Goal: Navigation & Orientation: Find specific page/section

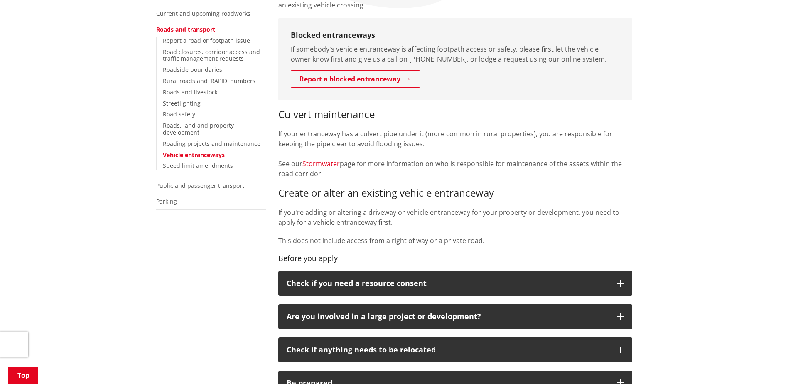
scroll to position [166, 0]
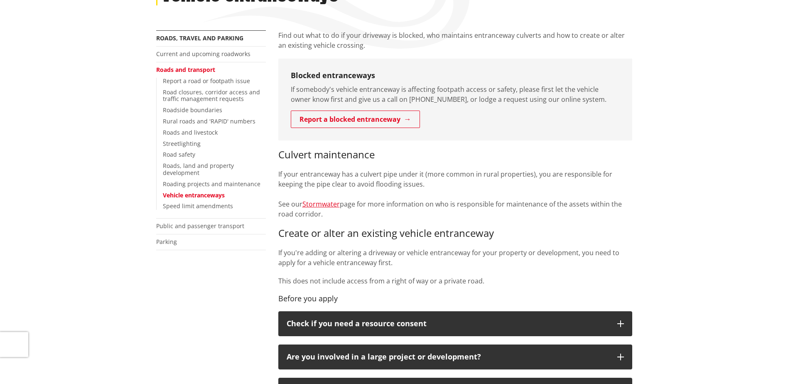
scroll to position [166, 0]
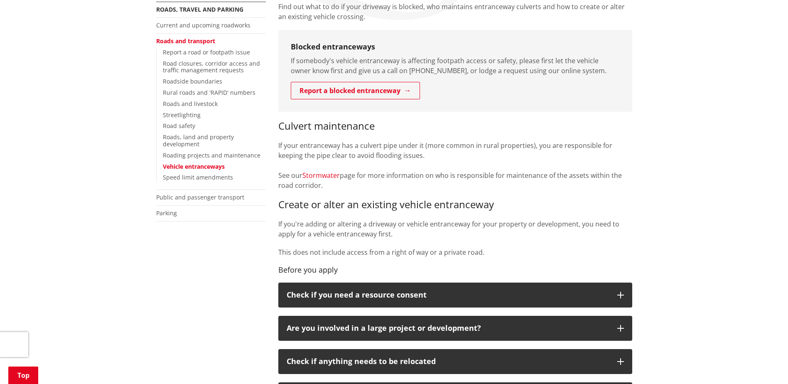
click at [327, 175] on link "Stormwater" at bounding box center [321, 175] width 37 height 9
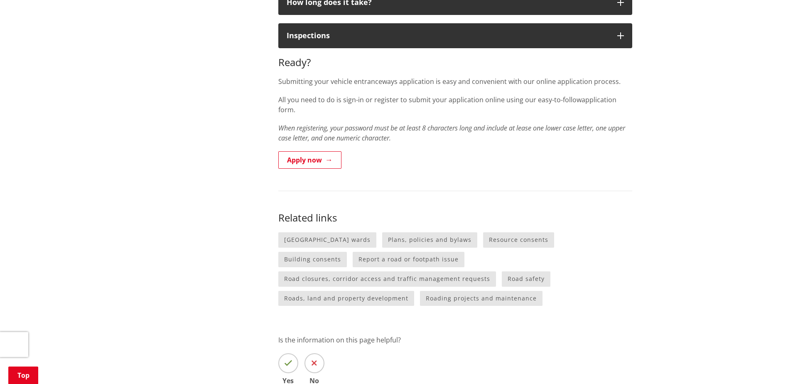
scroll to position [748, 0]
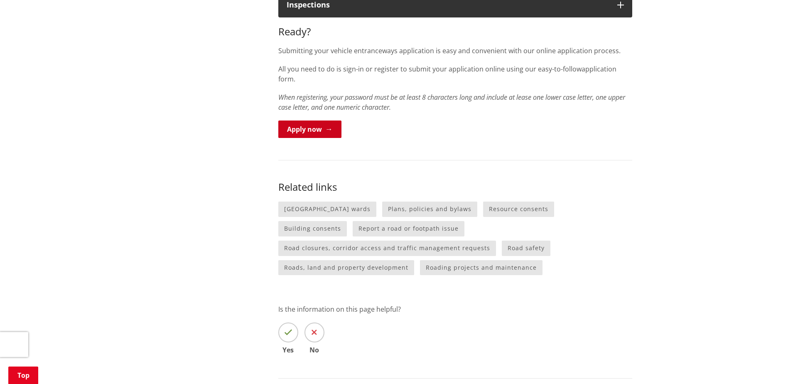
click at [314, 121] on link "Apply now" at bounding box center [309, 129] width 63 height 17
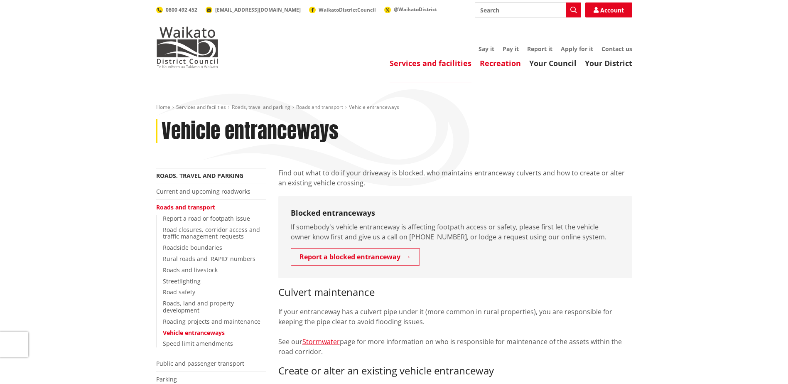
click at [499, 63] on link "Recreation" at bounding box center [500, 63] width 41 height 10
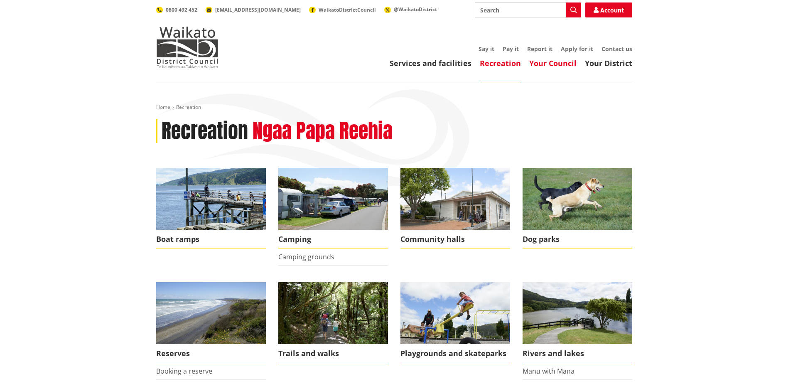
click at [536, 64] on link "Your Council" at bounding box center [552, 63] width 47 height 10
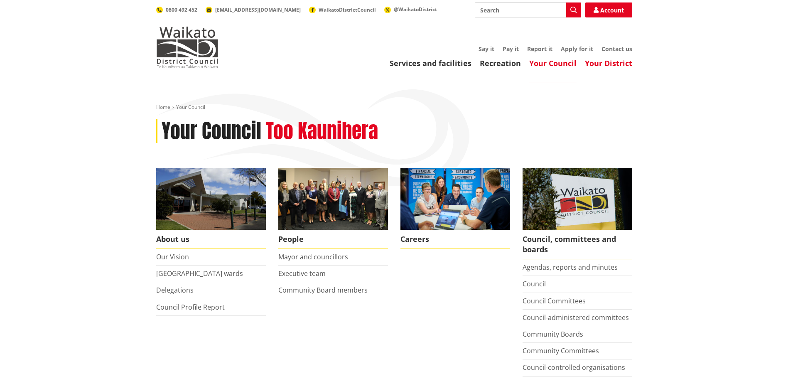
click at [592, 62] on link "Your District" at bounding box center [608, 63] width 47 height 10
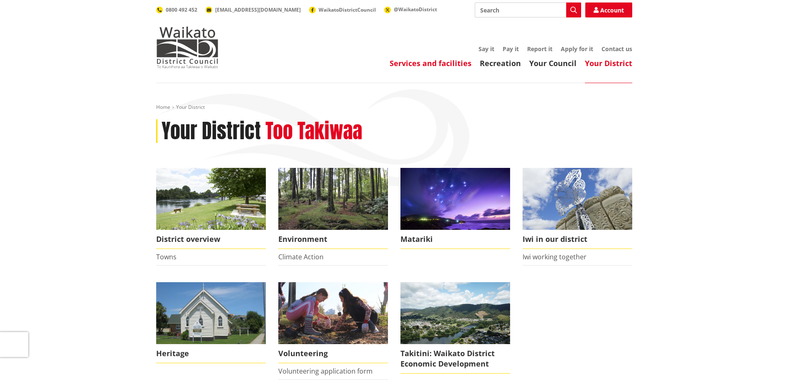
click at [402, 62] on link "Services and facilities" at bounding box center [431, 63] width 82 height 10
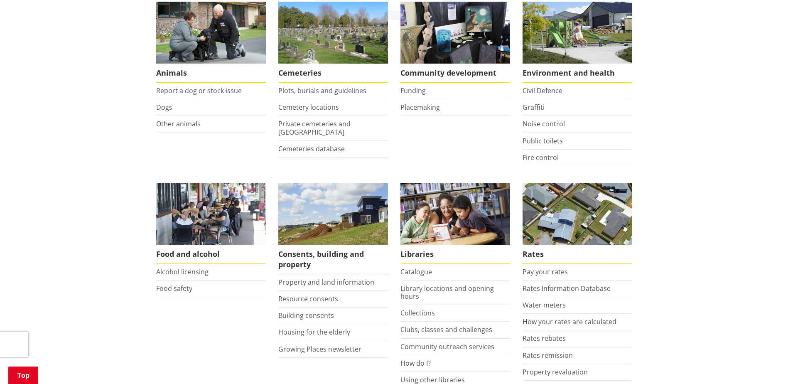
scroll to position [249, 0]
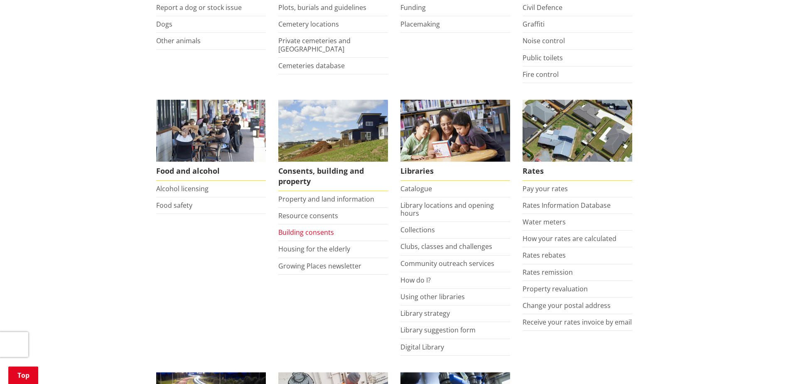
click at [310, 230] on link "Building consents" at bounding box center [306, 232] width 56 height 9
